Goal: Task Accomplishment & Management: Complete application form

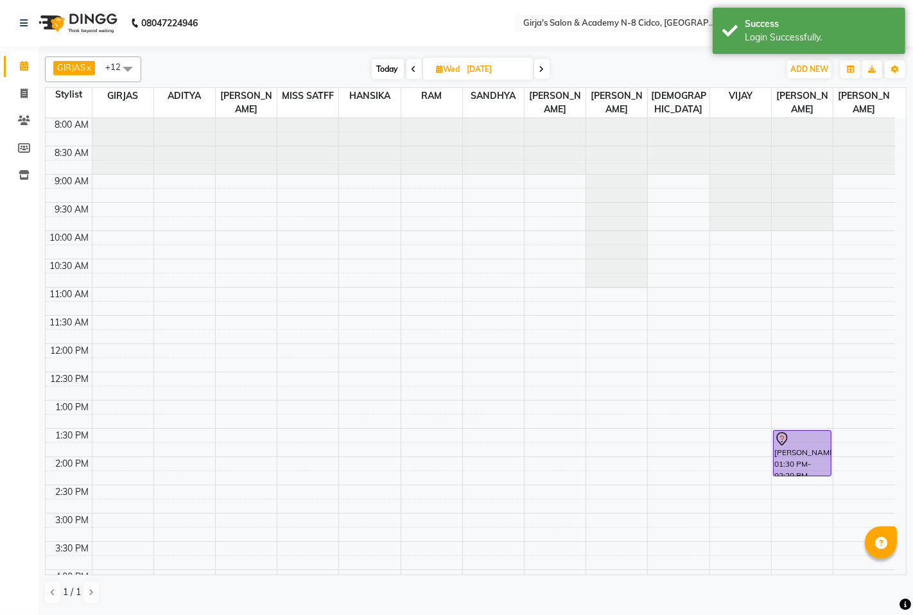
click at [20, 81] on li "Invoice" at bounding box center [19, 94] width 39 height 28
click at [24, 81] on li "Invoice" at bounding box center [19, 94] width 39 height 28
click at [24, 93] on icon at bounding box center [24, 94] width 7 height 10
select select "66"
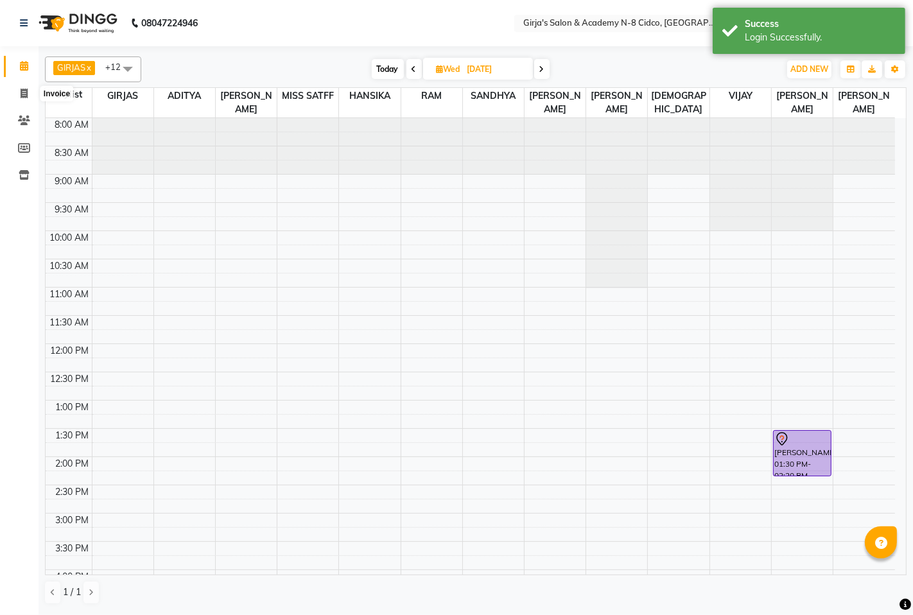
select select "service"
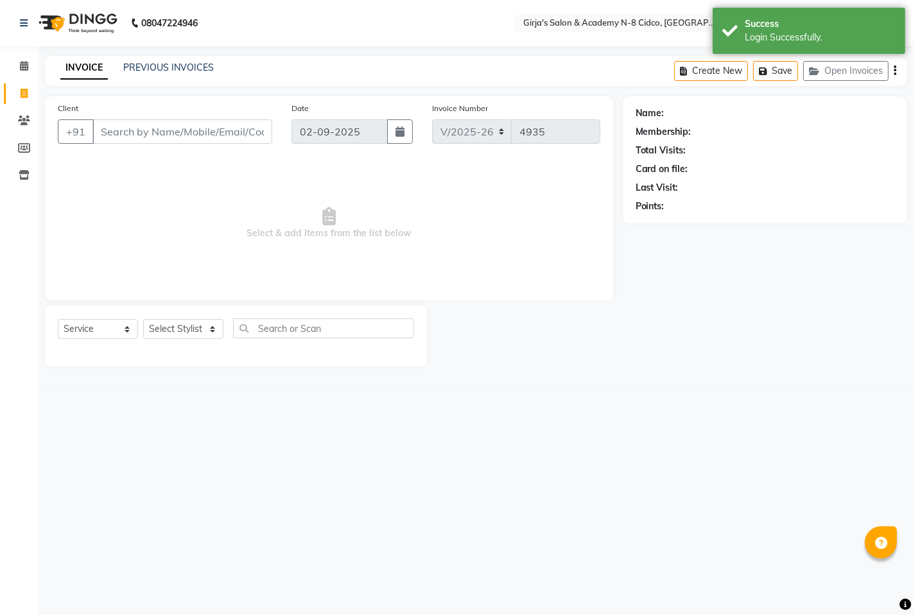
select select "66554"
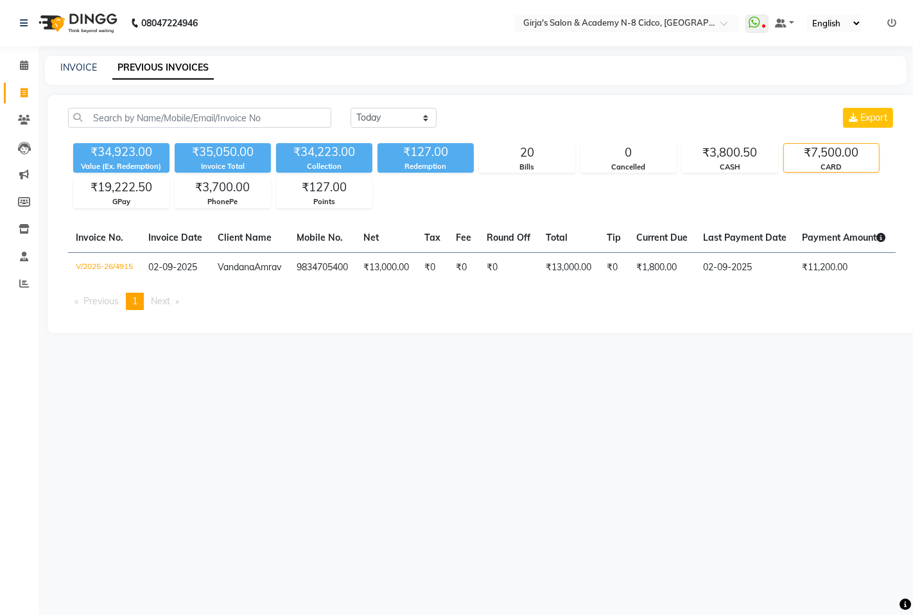
click at [77, 61] on div "INVOICE" at bounding box center [78, 67] width 37 height 13
click at [18, 86] on span at bounding box center [24, 93] width 22 height 15
select select "service"
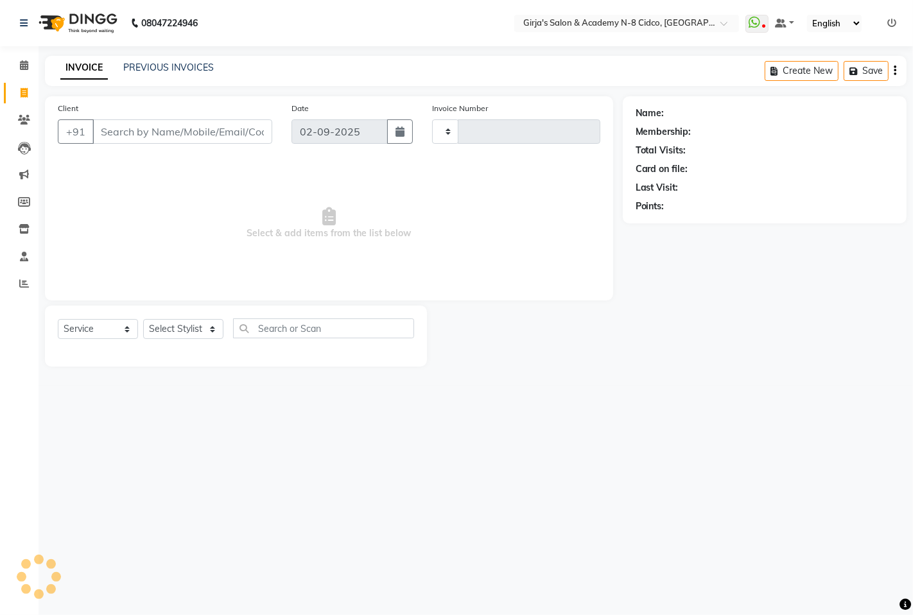
type input "4935"
select select "66"
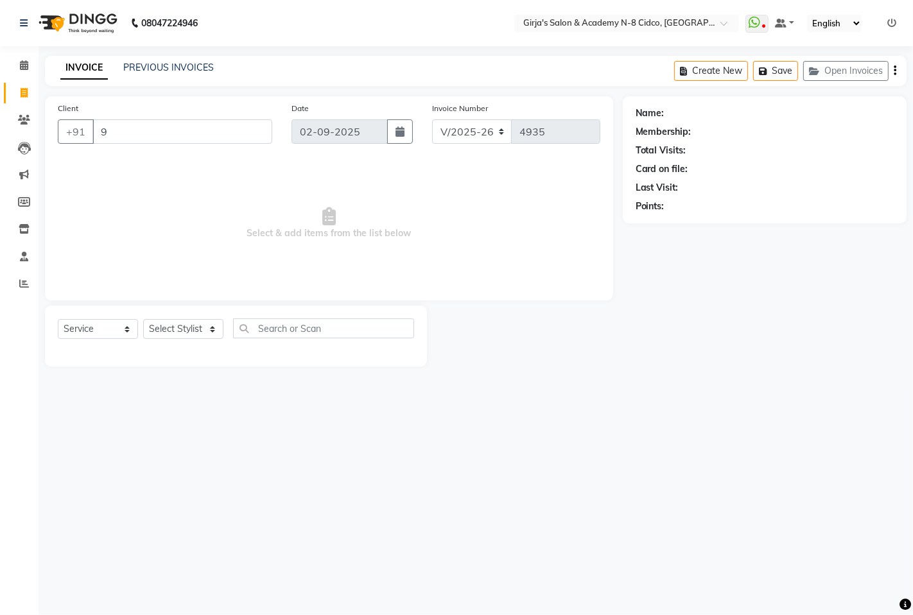
type input "93"
select select "66554"
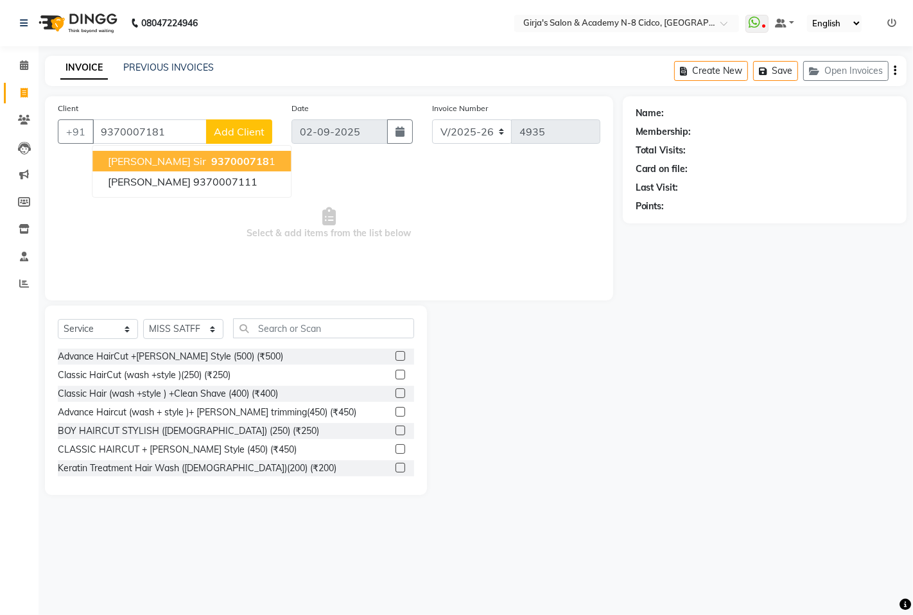
type input "9370007181"
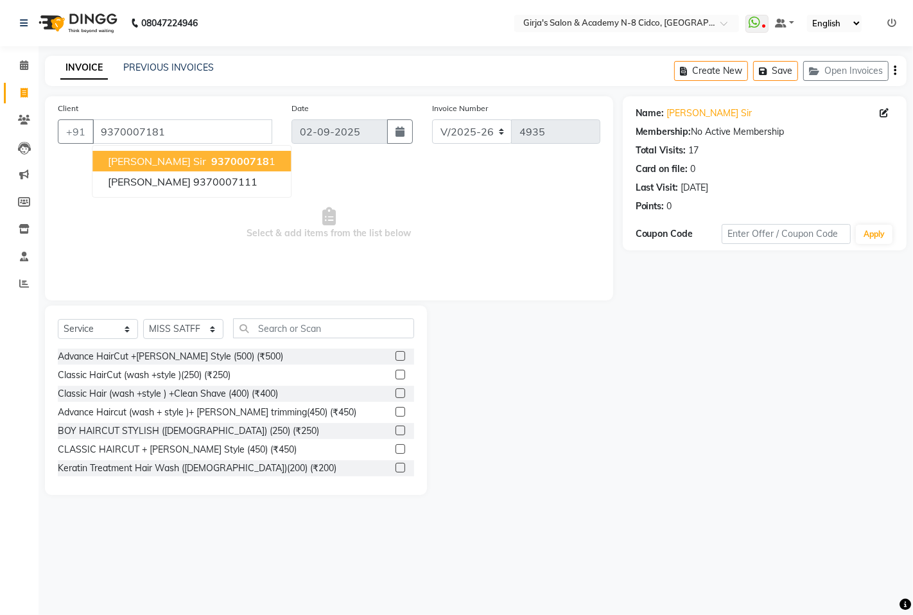
click at [216, 162] on span "937000718" at bounding box center [240, 161] width 58 height 13
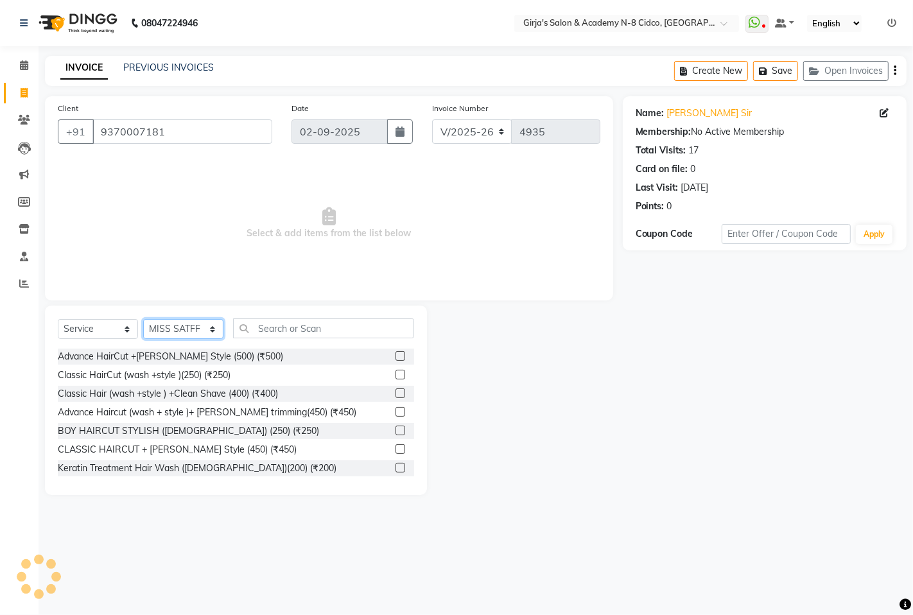
click at [167, 332] on select "Select Stylist ADITYA [PERSON_NAME] BEAUTY M GIRJAS [PERSON_NAME] MISS [PERSON_…" at bounding box center [183, 329] width 80 height 20
select select "2509"
click at [143, 320] on select "Select Stylist ADITYA [PERSON_NAME] BEAUTY M GIRJAS [PERSON_NAME] MISS [PERSON_…" at bounding box center [183, 329] width 80 height 20
click at [338, 334] on input "text" at bounding box center [323, 328] width 181 height 20
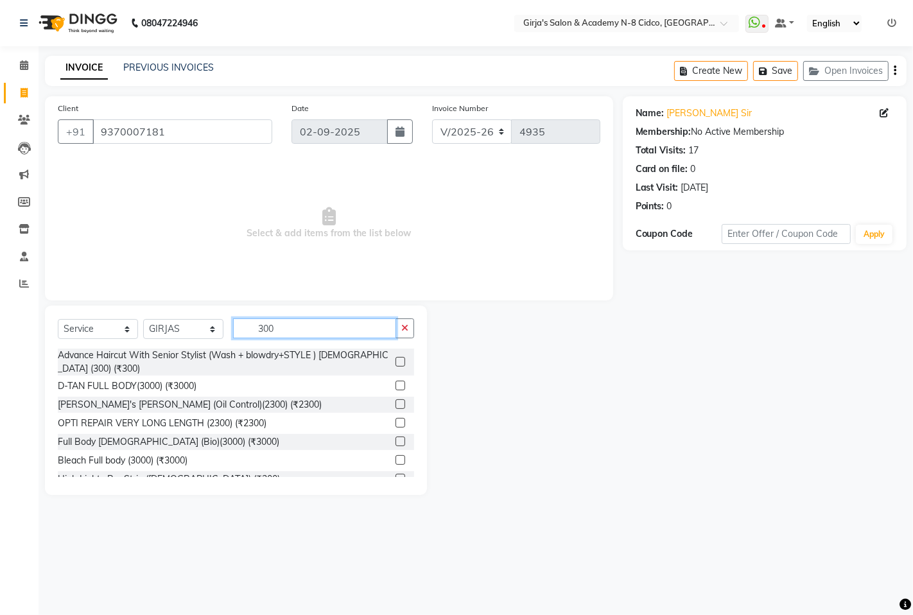
type input "300"
click at [395, 357] on label at bounding box center [400, 362] width 10 height 10
click at [395, 358] on input "checkbox" at bounding box center [399, 362] width 8 height 8
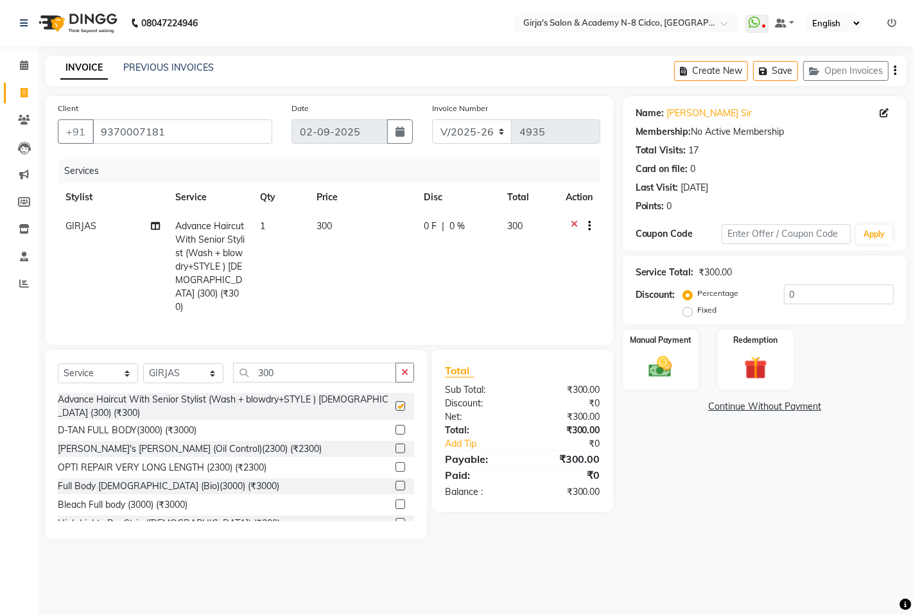
checkbox input "false"
drag, startPoint x: 180, startPoint y: 361, endPoint x: 180, endPoint y: 354, distance: 7.1
click at [180, 363] on select "Select Stylist ADITYA [PERSON_NAME] BEAUTY M GIRJAS [PERSON_NAME] MISS [PERSON_…" at bounding box center [183, 373] width 80 height 20
select select "28785"
click at [143, 363] on select "Select Stylist ADITYA [PERSON_NAME] BEAUTY M GIRJAS [PERSON_NAME] MISS [PERSON_…" at bounding box center [183, 373] width 80 height 20
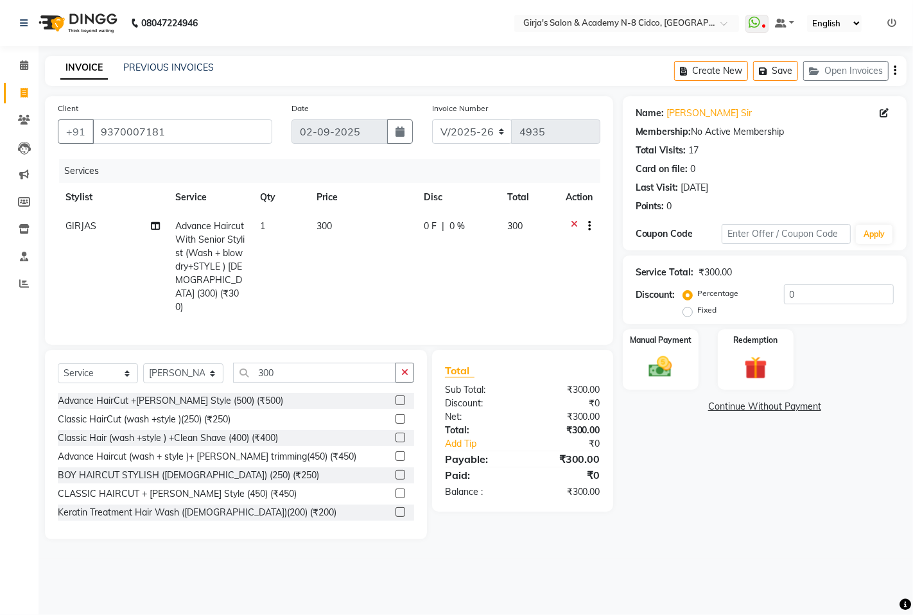
click at [291, 373] on div "Select Service Product Membership Package Voucher Prepaid Gift Card Select Styl…" at bounding box center [236, 378] width 356 height 30
click at [291, 363] on input "300" at bounding box center [314, 373] width 163 height 20
type input "3"
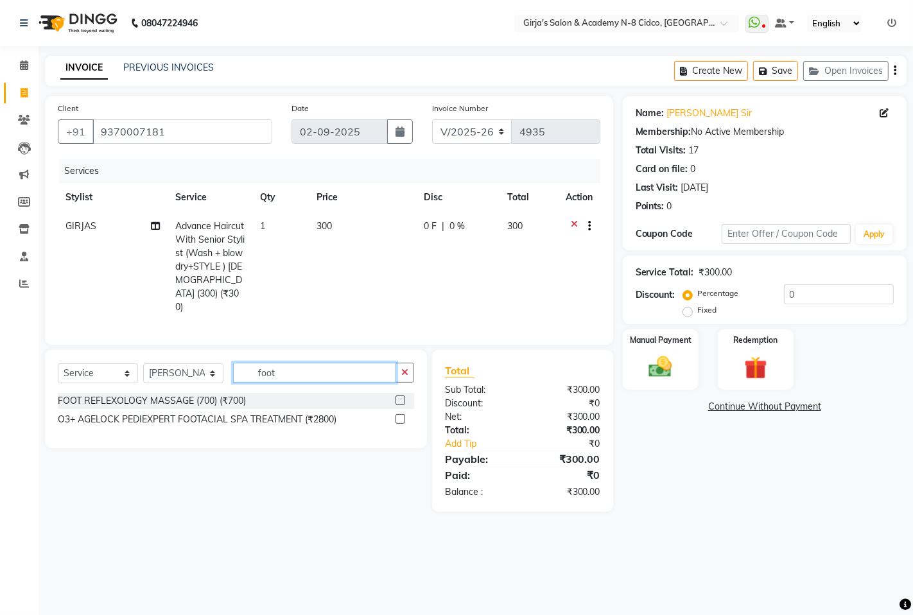
type input "foot"
click at [396, 395] on label at bounding box center [400, 400] width 10 height 10
click at [396, 397] on input "checkbox" at bounding box center [399, 401] width 8 height 8
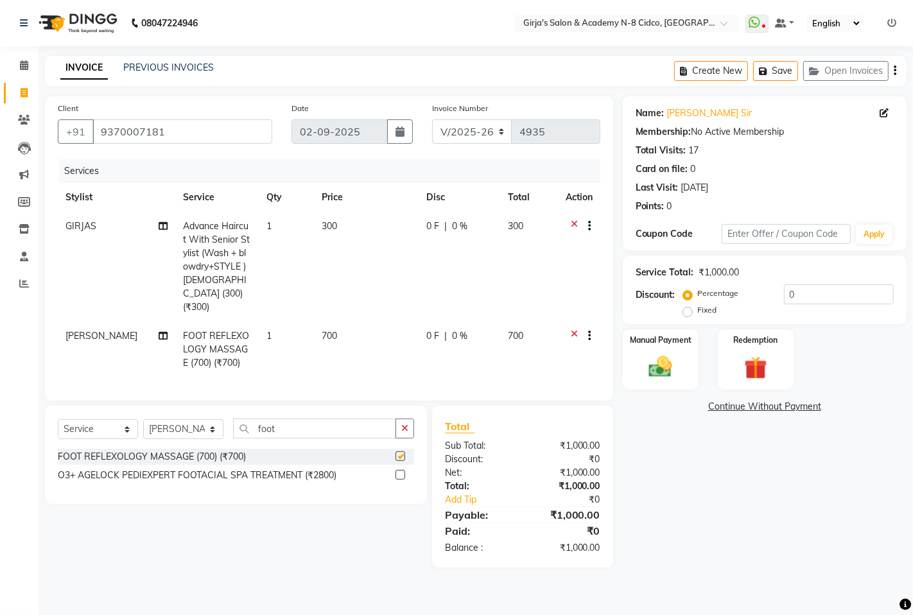
checkbox input "false"
click at [665, 356] on img at bounding box center [659, 367] width 39 height 28
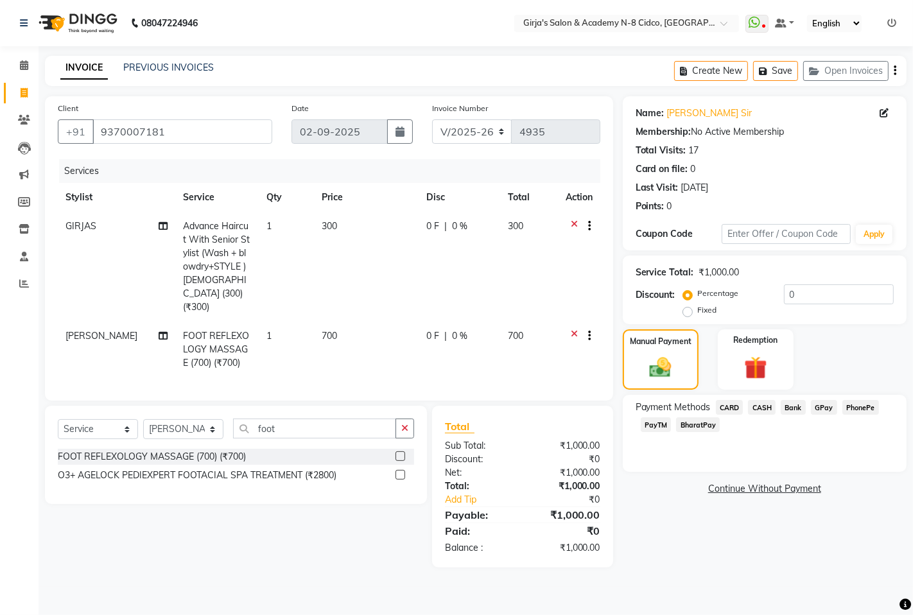
click at [821, 411] on span "GPay" at bounding box center [823, 407] width 26 height 15
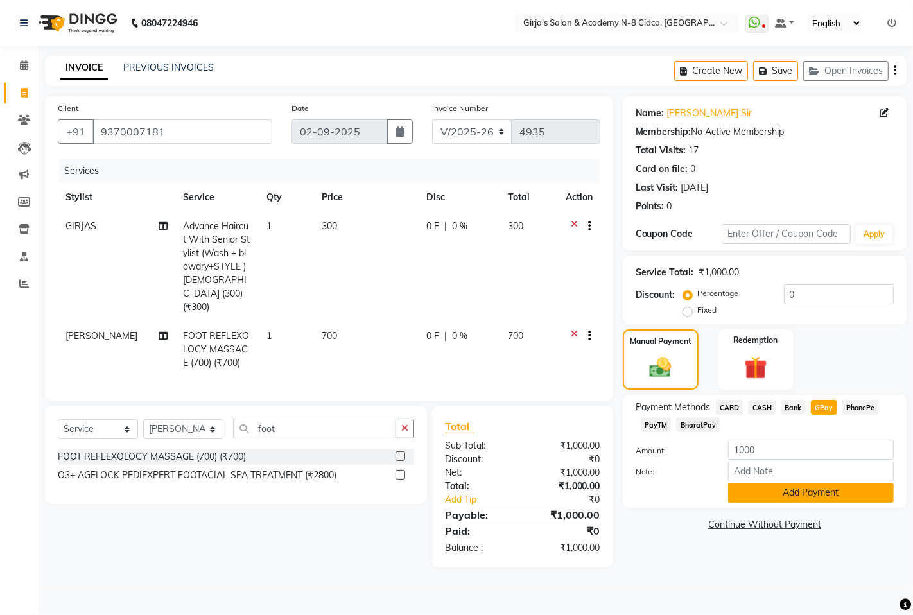
click at [824, 490] on button "Add Payment" at bounding box center [811, 493] width 166 height 20
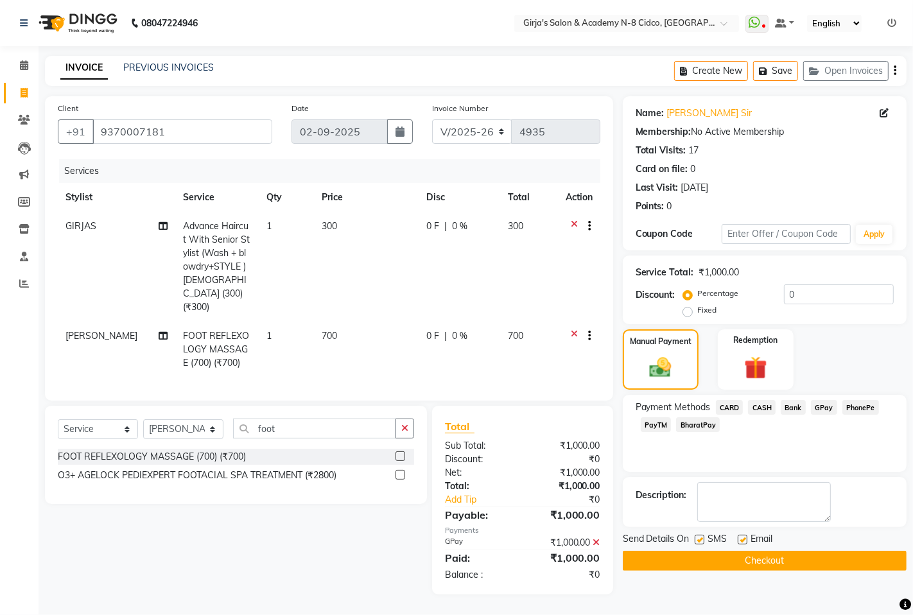
click at [841, 572] on div "Name: [PERSON_NAME] Sir Membership: No Active Membership Total Visits: 17 Card …" at bounding box center [768, 345] width 293 height 498
click at [837, 561] on button "Checkout" at bounding box center [764, 561] width 284 height 20
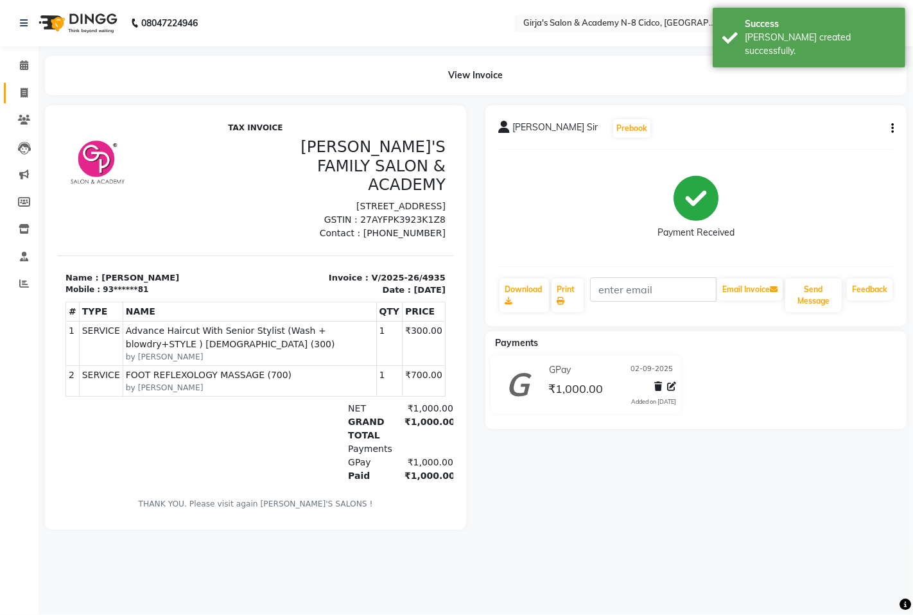
drag, startPoint x: 16, startPoint y: 100, endPoint x: 28, endPoint y: 98, distance: 11.7
click at [17, 101] on link "Invoice" at bounding box center [19, 93] width 31 height 21
select select "66"
select select "service"
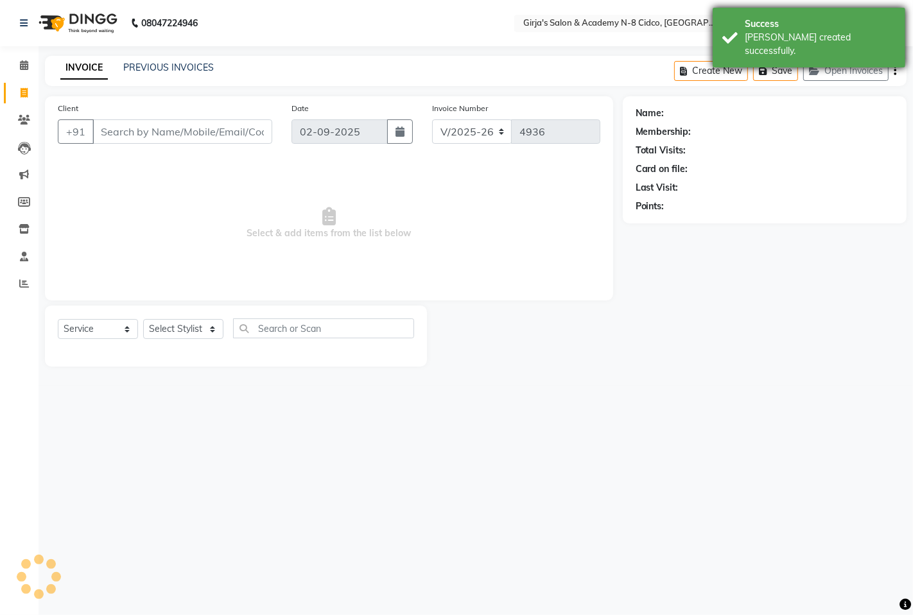
select select "66554"
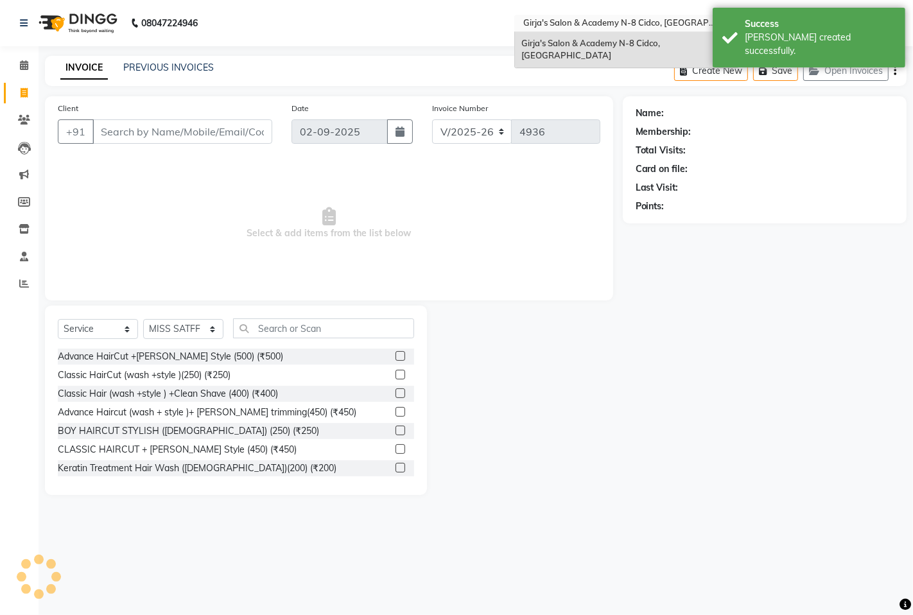
click at [656, 24] on input "text" at bounding box center [613, 24] width 186 height 13
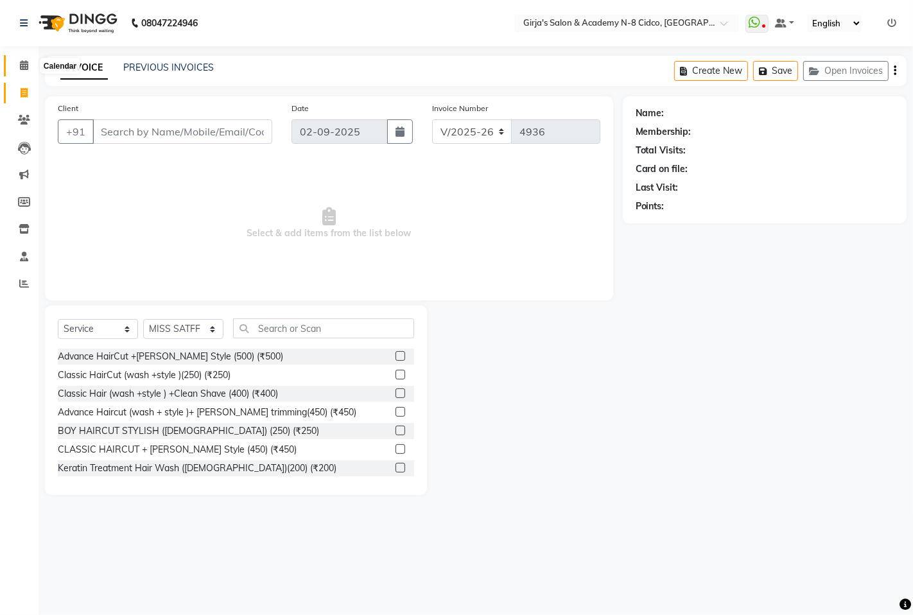
click at [13, 69] on span at bounding box center [24, 65] width 22 height 15
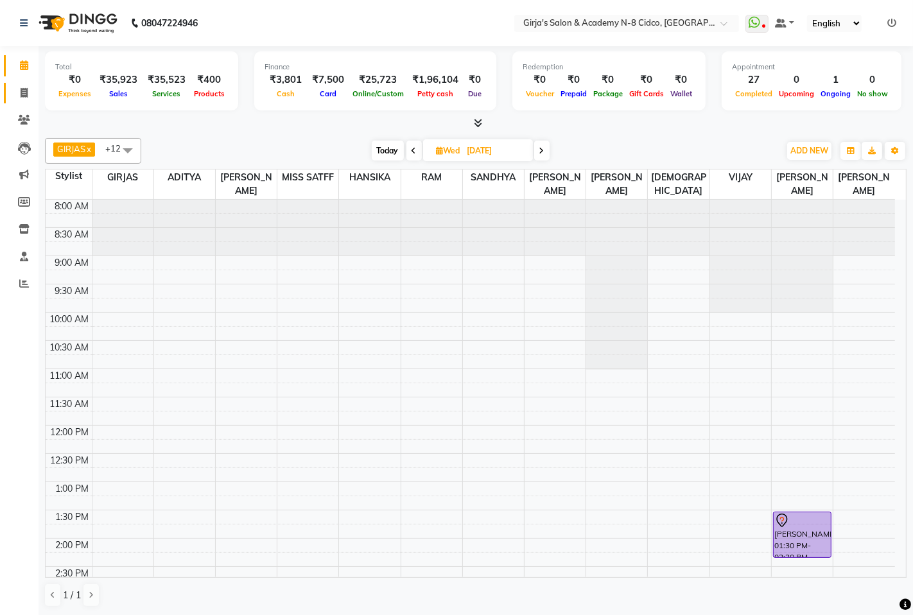
click at [9, 93] on link "Invoice" at bounding box center [19, 93] width 31 height 21
select select "service"
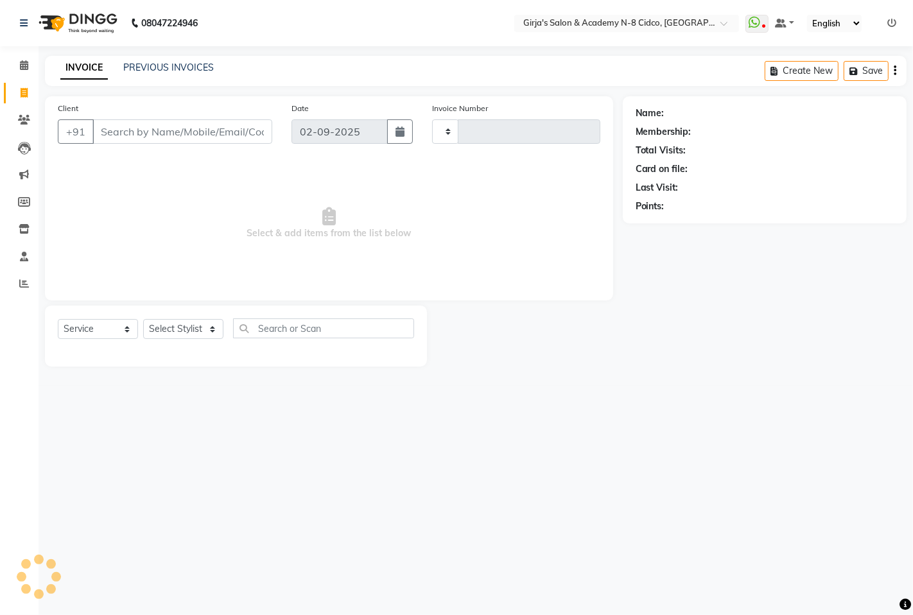
type input "4936"
select select "66"
select select "66554"
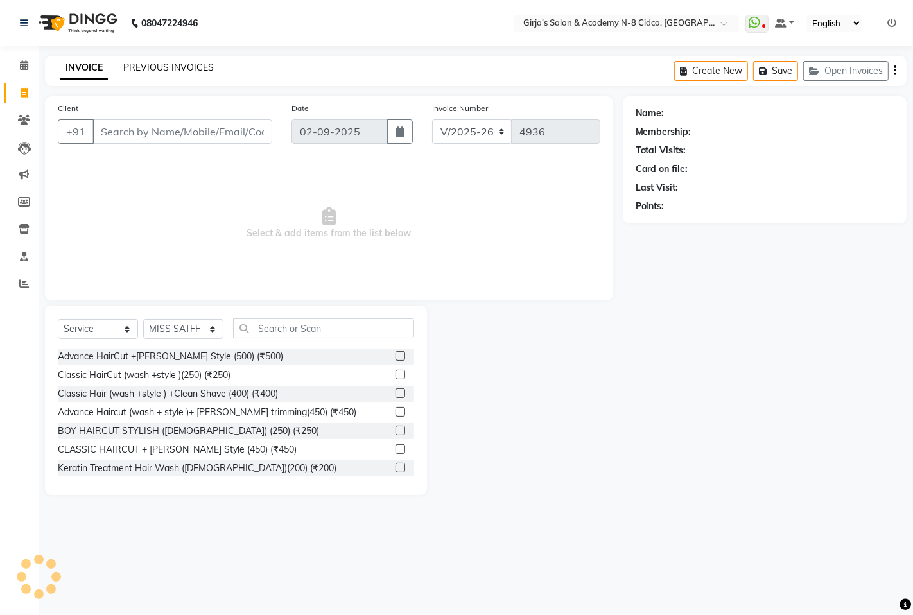
click at [167, 65] on link "PREVIOUS INVOICES" at bounding box center [168, 68] width 90 height 12
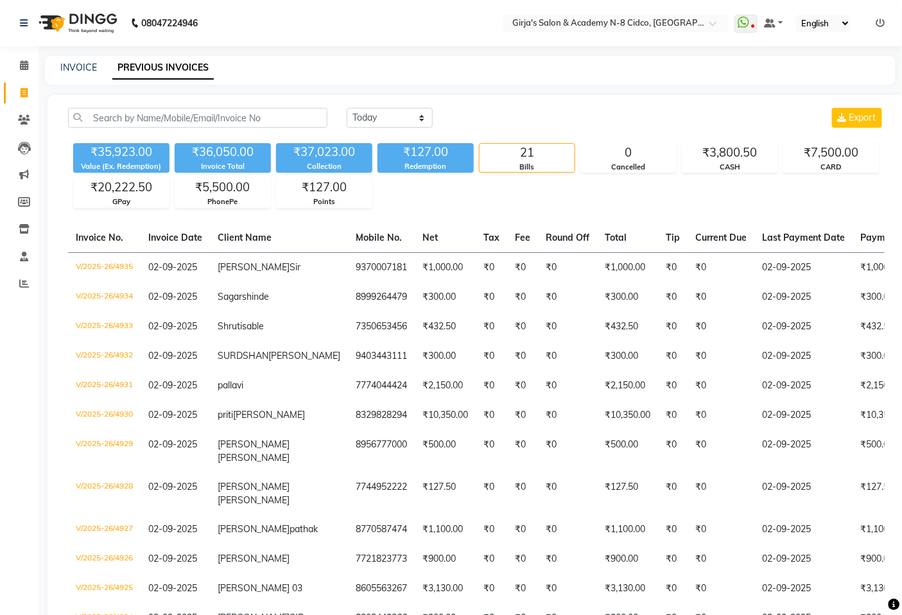
click at [880, 15] on ul "WhatsApp Status ✕ Status: Disconnected Most Recent Message: [DATE] 09:56 PM Rec…" at bounding box center [812, 23] width 157 height 17
click at [886, 22] on ul "WhatsApp Status ✕ Status: Disconnected Most Recent Message: [DATE] 09:56 PM Rec…" at bounding box center [812, 23] width 157 height 17
click at [877, 21] on icon at bounding box center [880, 23] width 9 height 9
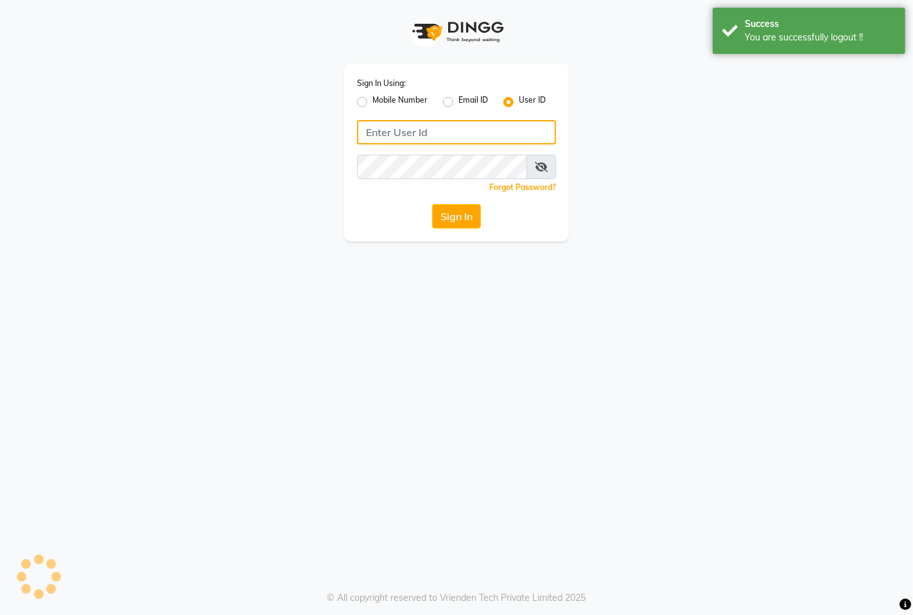
type input "8767730198"
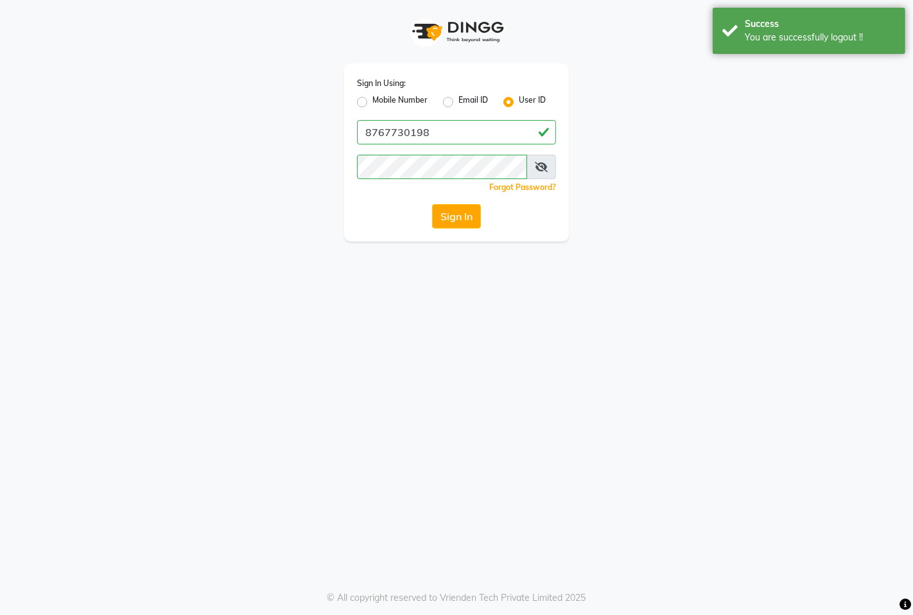
click at [393, 99] on label "Mobile Number" at bounding box center [399, 101] width 55 height 15
click at [381, 99] on input "Mobile Number" at bounding box center [376, 98] width 8 height 8
radio input "true"
radio input "false"
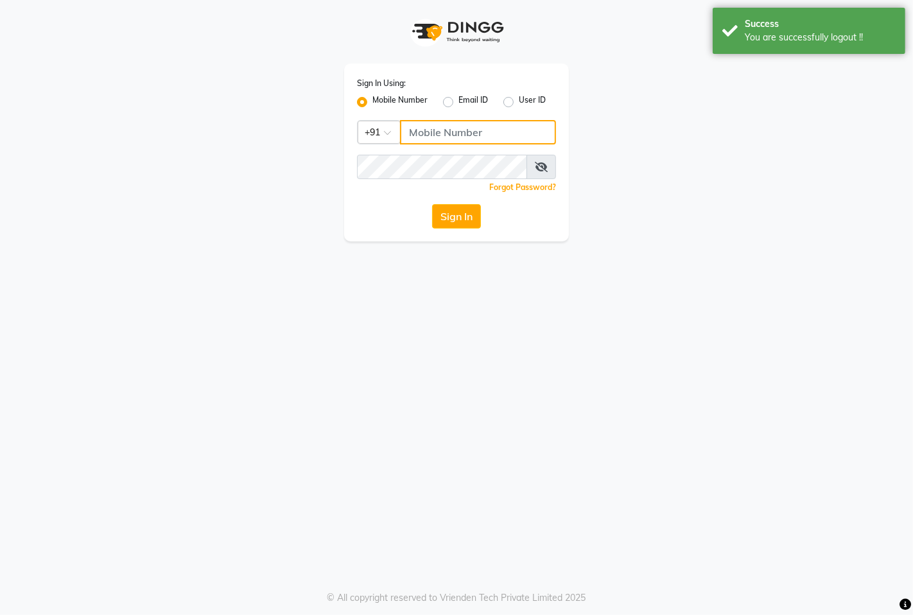
click at [470, 140] on input "Username" at bounding box center [478, 132] width 156 height 24
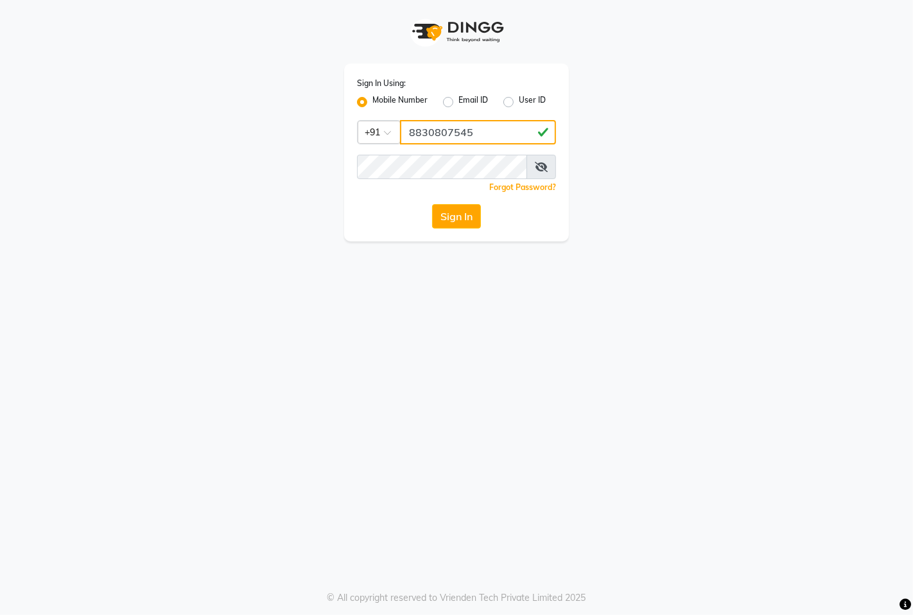
click at [511, 135] on input "8830807545" at bounding box center [478, 132] width 156 height 24
click at [510, 135] on input "8830807545" at bounding box center [478, 132] width 156 height 24
click at [509, 135] on input "8830807545" at bounding box center [478, 132] width 156 height 24
type input "8830807545"
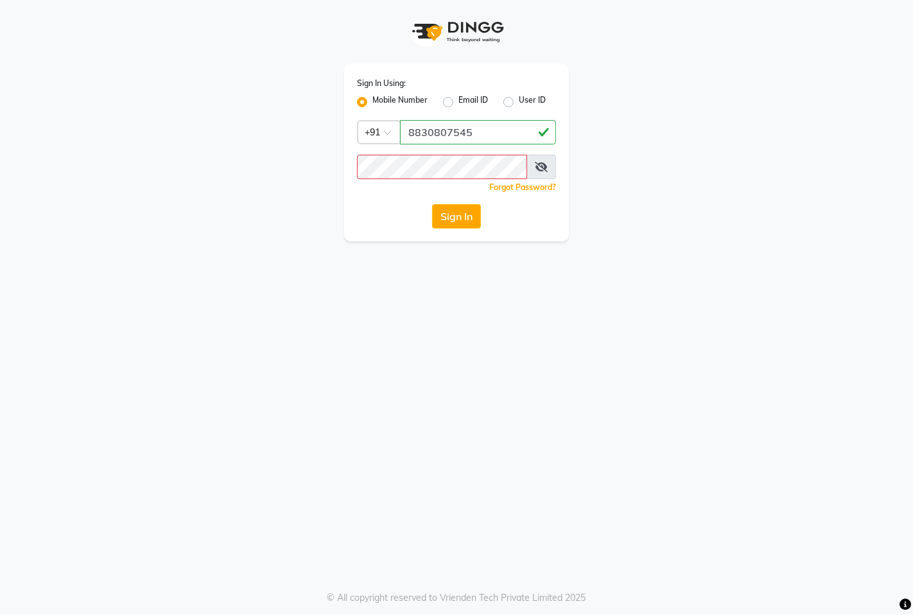
click at [271, 277] on div "Sign In Using: Mobile Number Email ID User ID Country Code × [PHONE_NUMBER] Rem…" at bounding box center [456, 307] width 913 height 615
click at [488, 133] on input "8830807545" at bounding box center [478, 132] width 156 height 24
click at [489, 133] on input "8830807545" at bounding box center [478, 132] width 156 height 24
click at [312, 241] on div "Sign In Using: Mobile Number Email ID User ID Country Code × [PHONE_NUMBER] Rem…" at bounding box center [456, 307] width 913 height 615
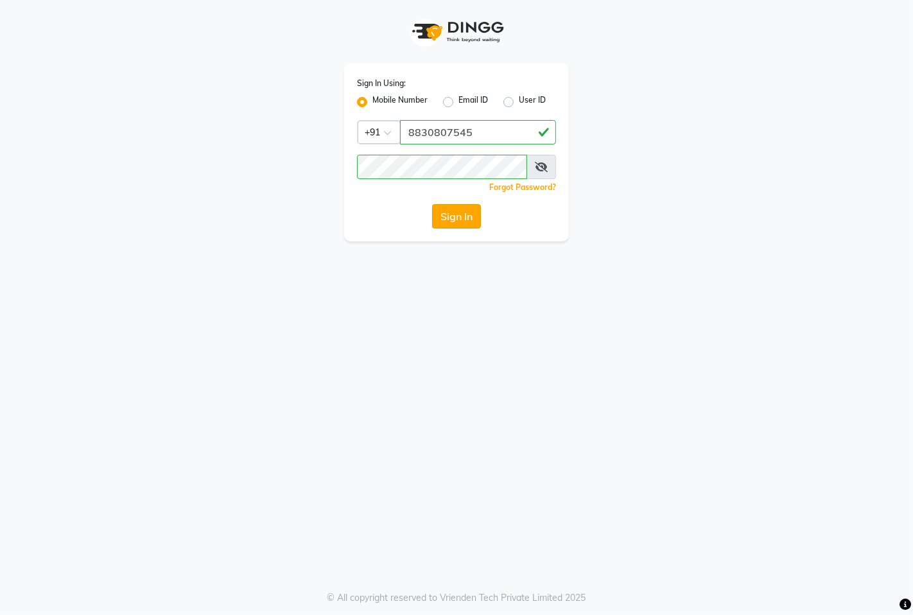
click at [466, 209] on button "Sign In" at bounding box center [456, 216] width 49 height 24
